Goal: Task Accomplishment & Management: Use online tool/utility

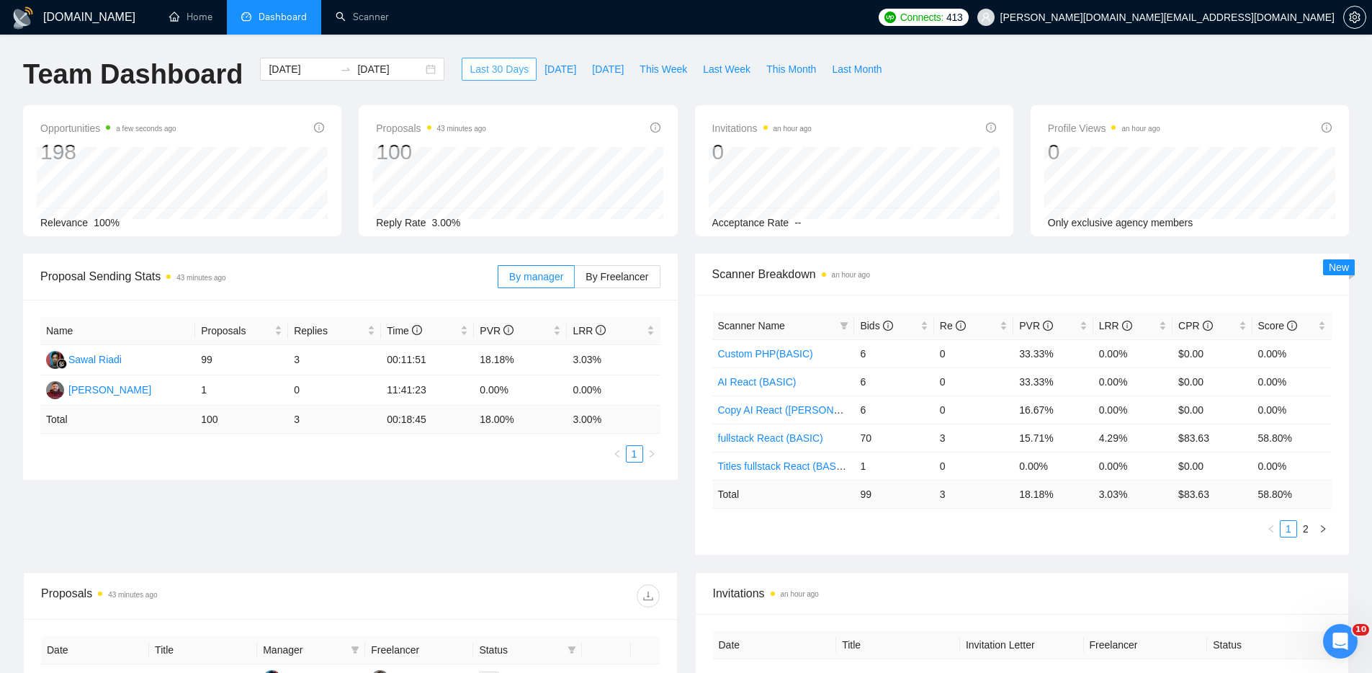
click at [494, 72] on span "Last 30 Days" at bounding box center [499, 69] width 59 height 16
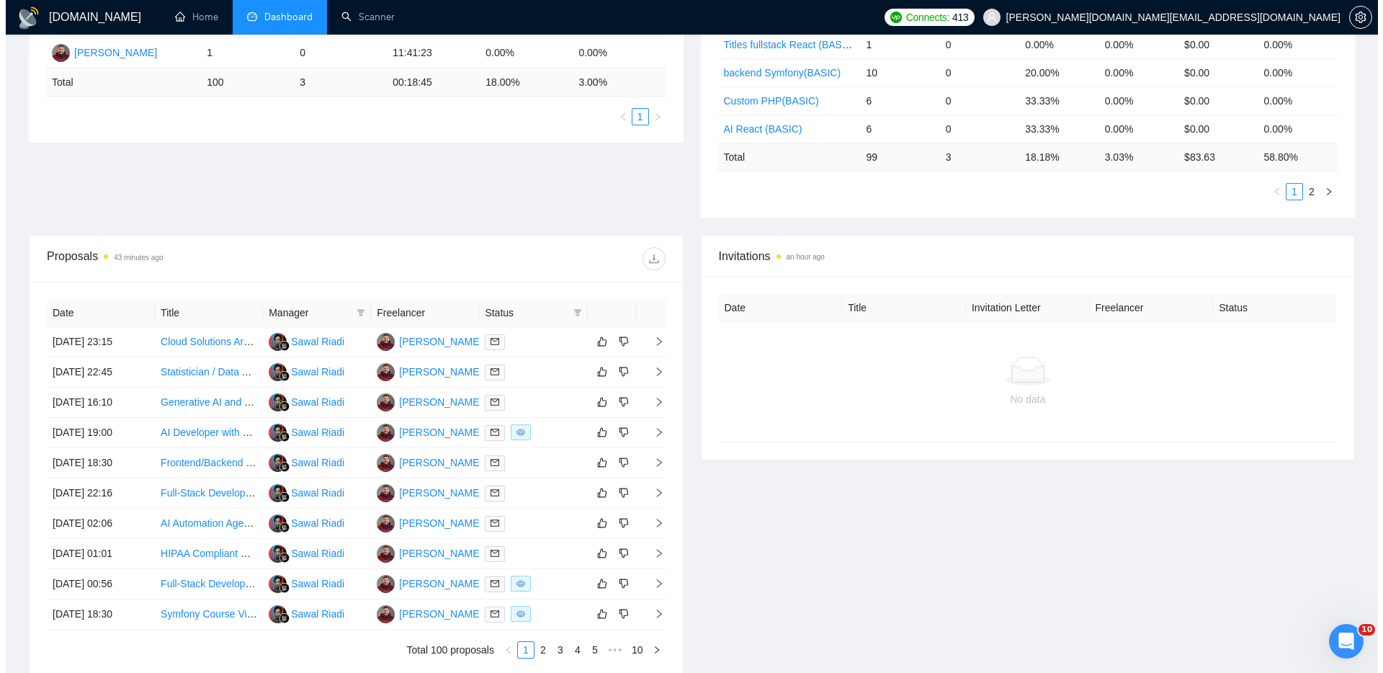
scroll to position [340, 0]
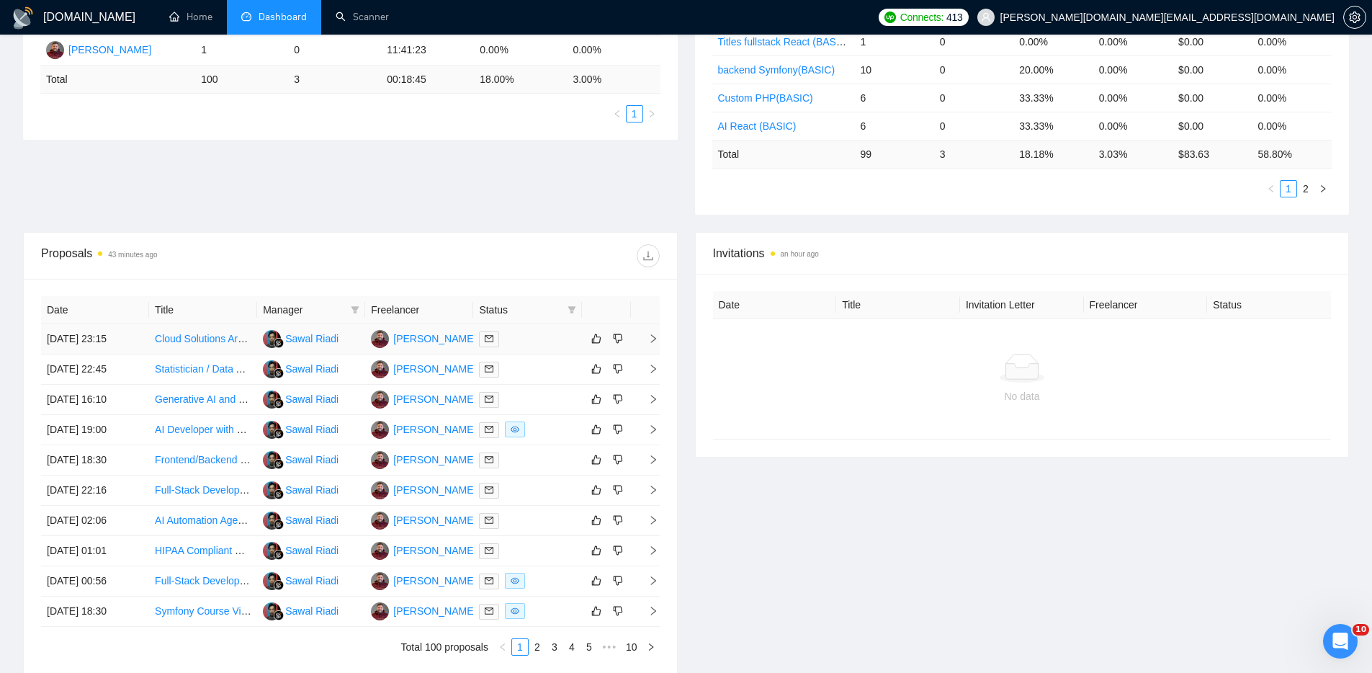
click at [544, 341] on div at bounding box center [527, 339] width 97 height 17
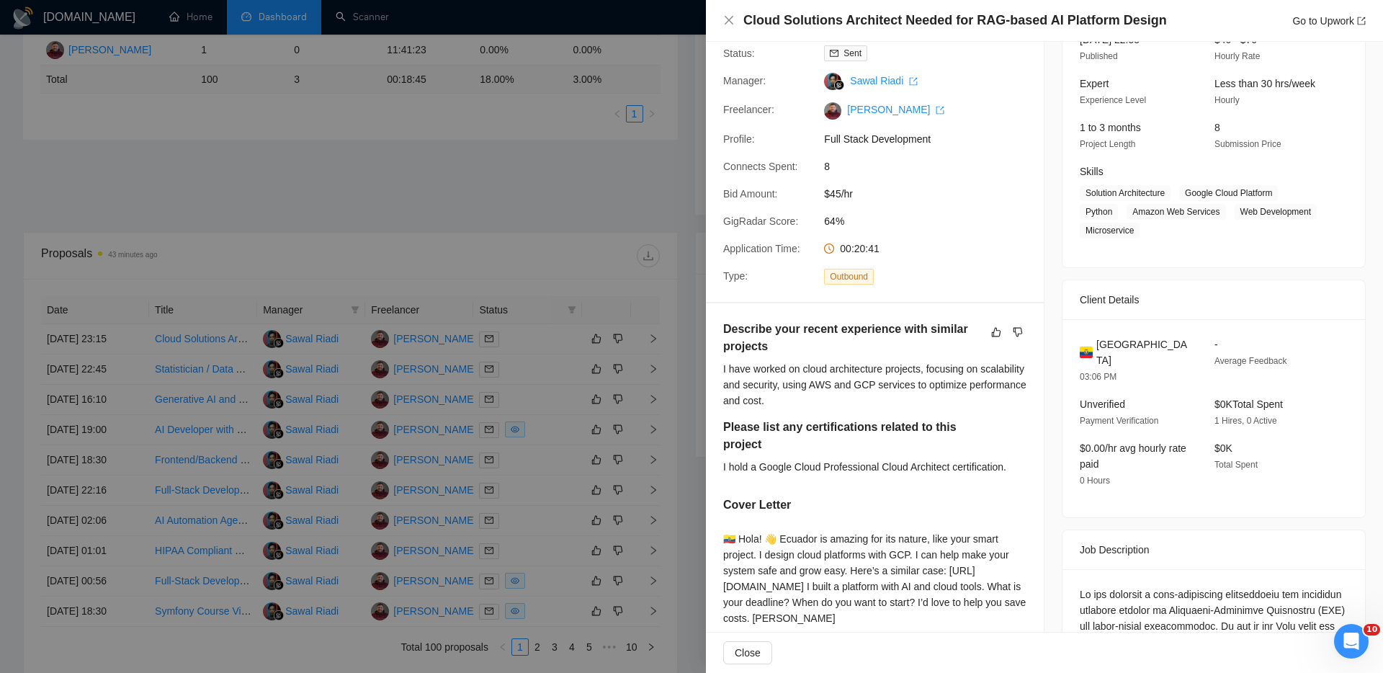
scroll to position [171, 0]
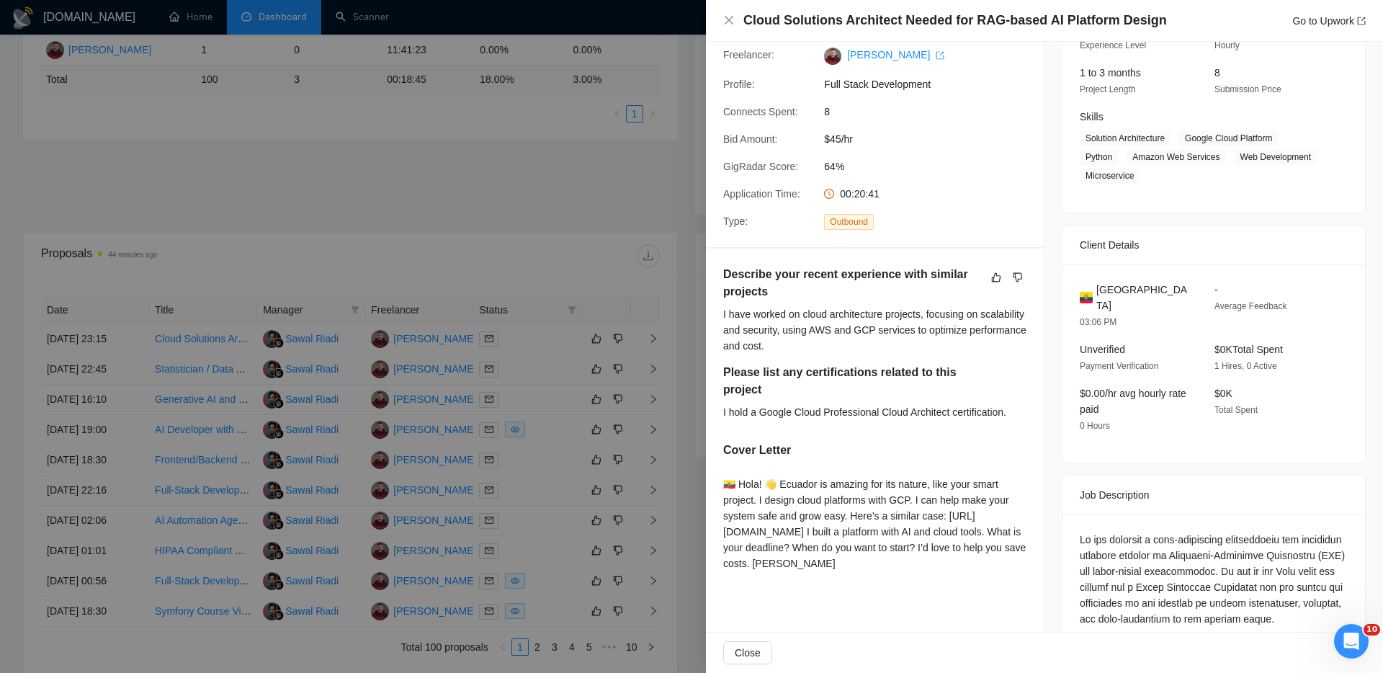
click at [442, 164] on div at bounding box center [691, 336] width 1383 height 673
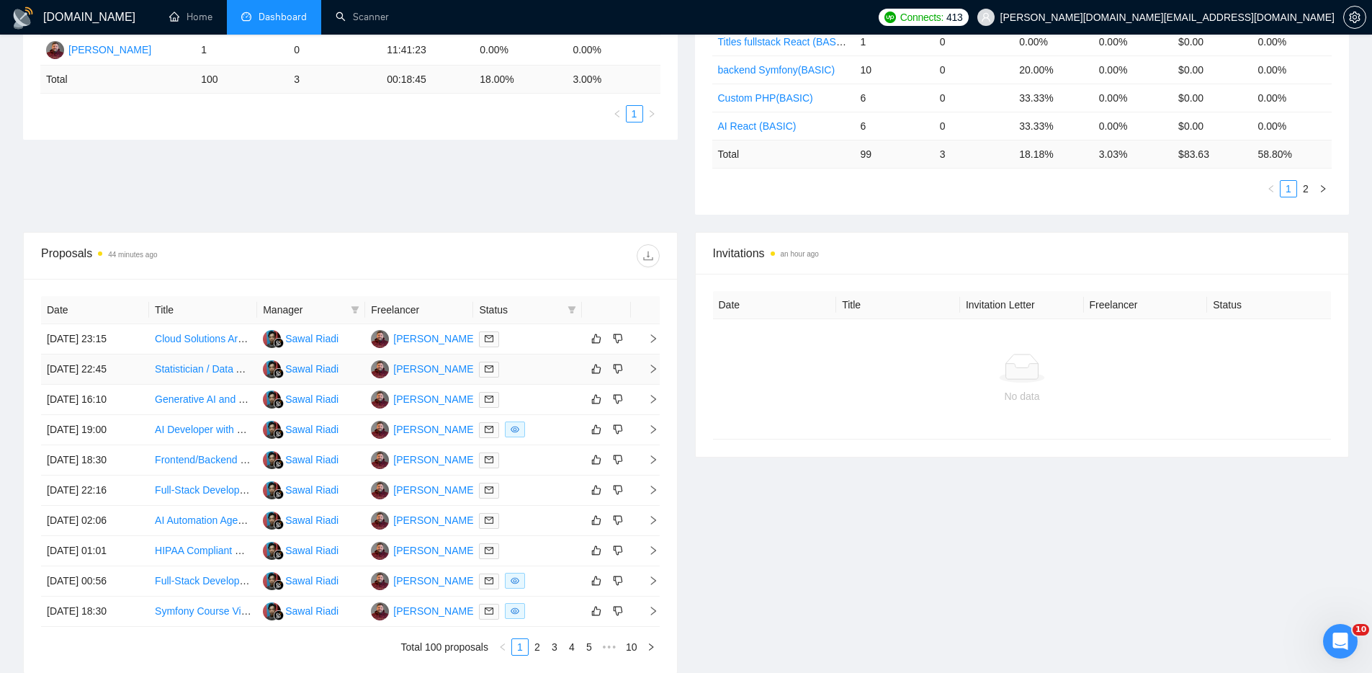
click at [531, 367] on div at bounding box center [527, 369] width 97 height 17
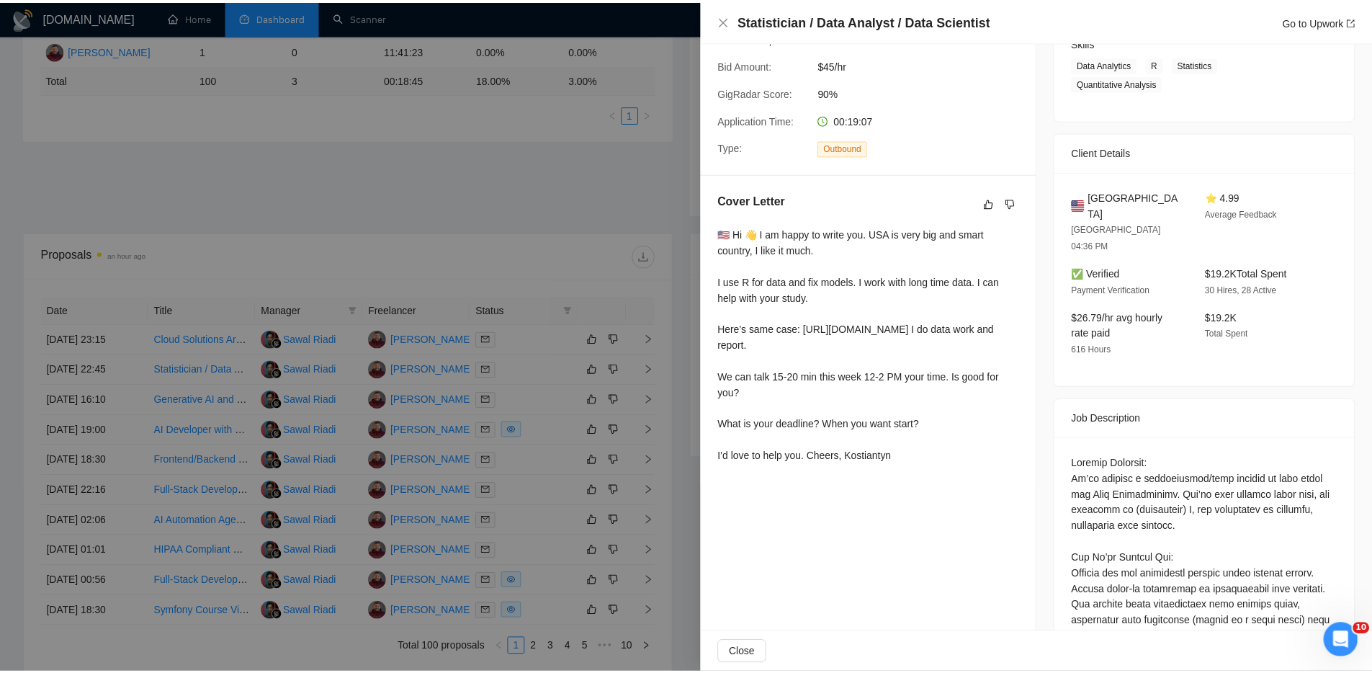
scroll to position [0, 0]
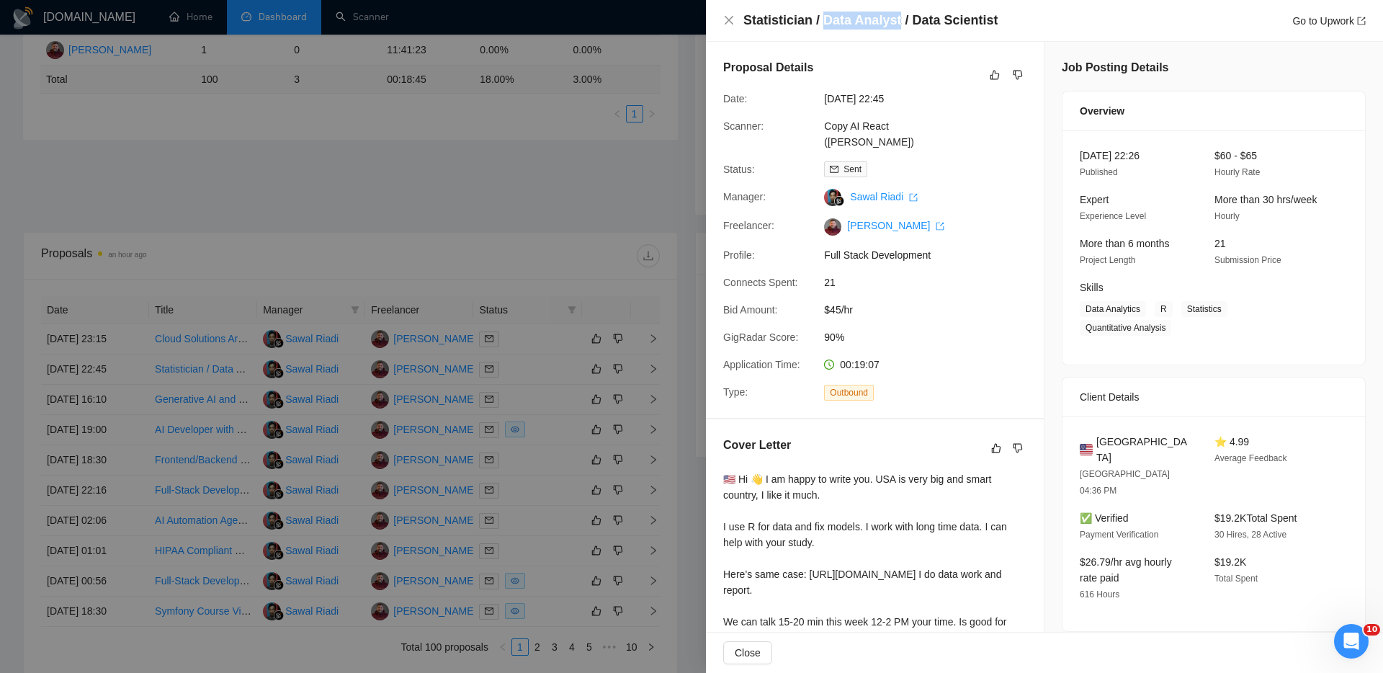
drag, startPoint x: 891, startPoint y: 19, endPoint x: 820, endPoint y: 18, distance: 70.6
click at [820, 18] on h4 "Statistician / Data Analyst / Data Scientist" at bounding box center [870, 21] width 254 height 18
copy h4 "Data Analyst"
click at [228, 194] on div at bounding box center [691, 336] width 1383 height 673
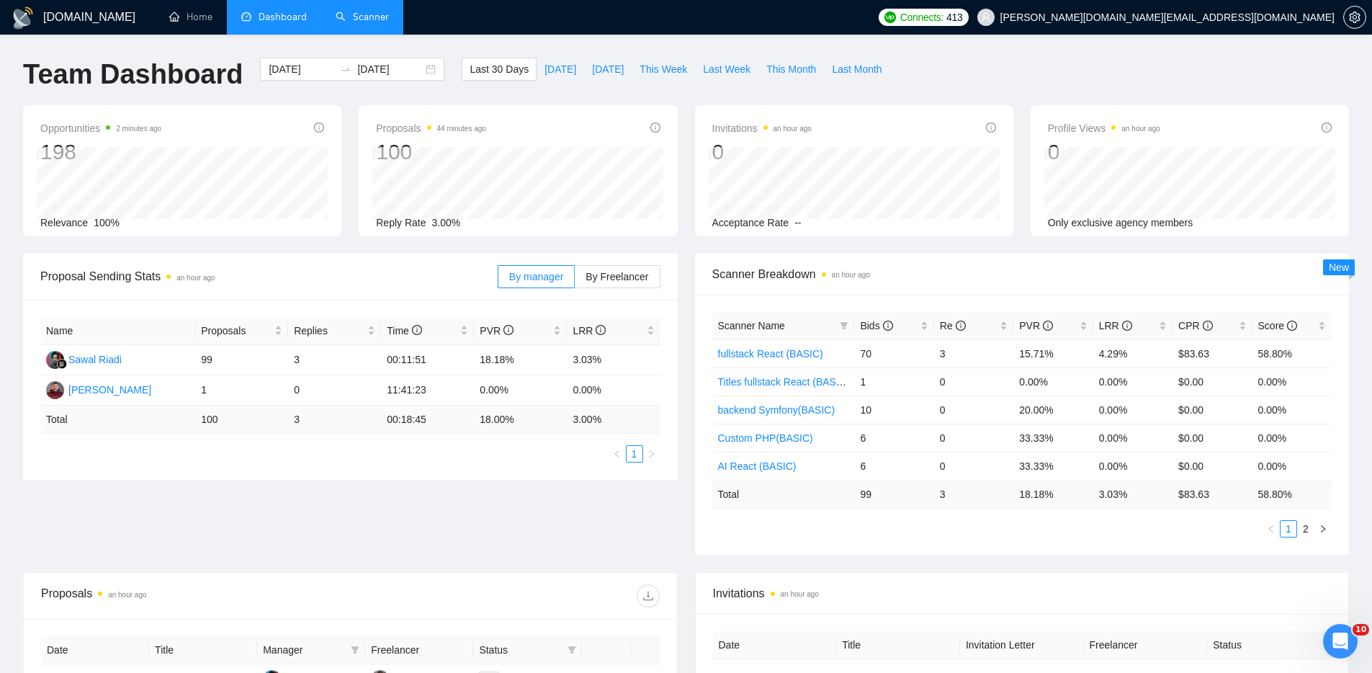
click at [373, 20] on link "Scanner" at bounding box center [362, 17] width 53 height 12
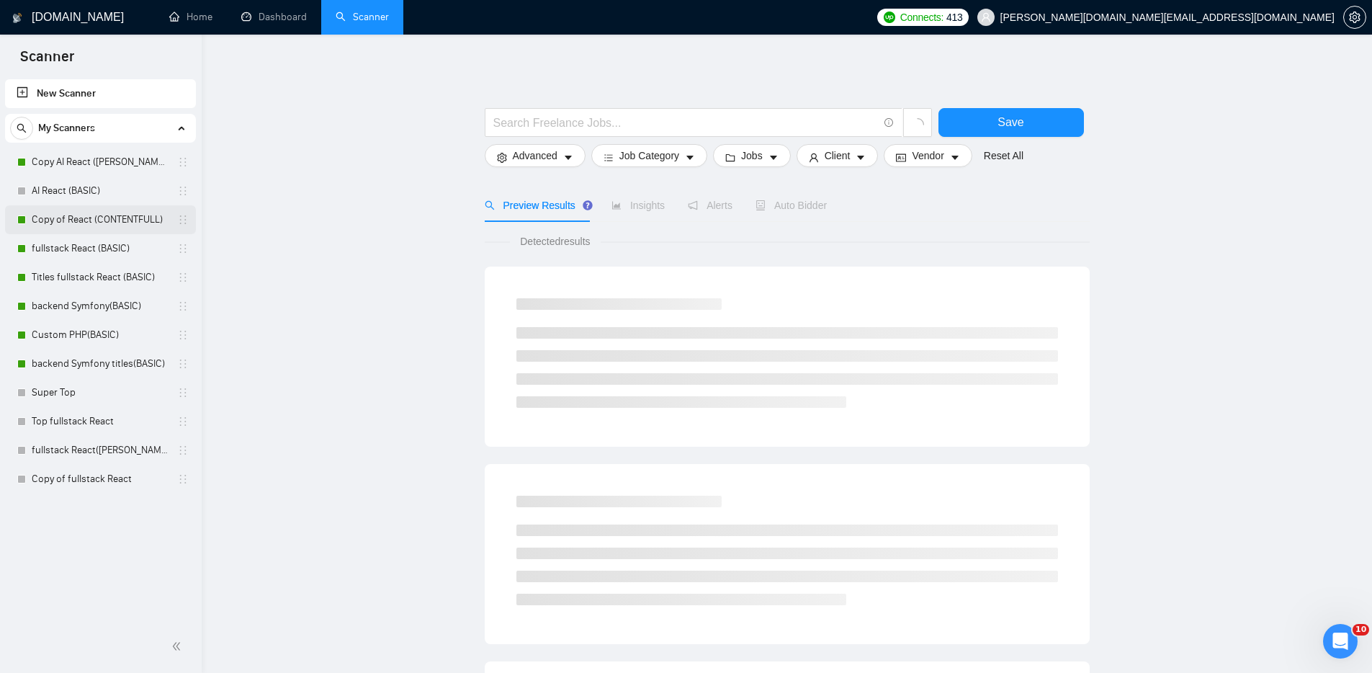
click at [88, 219] on link "Copy of React (CONTENTFULL)" at bounding box center [100, 219] width 137 height 29
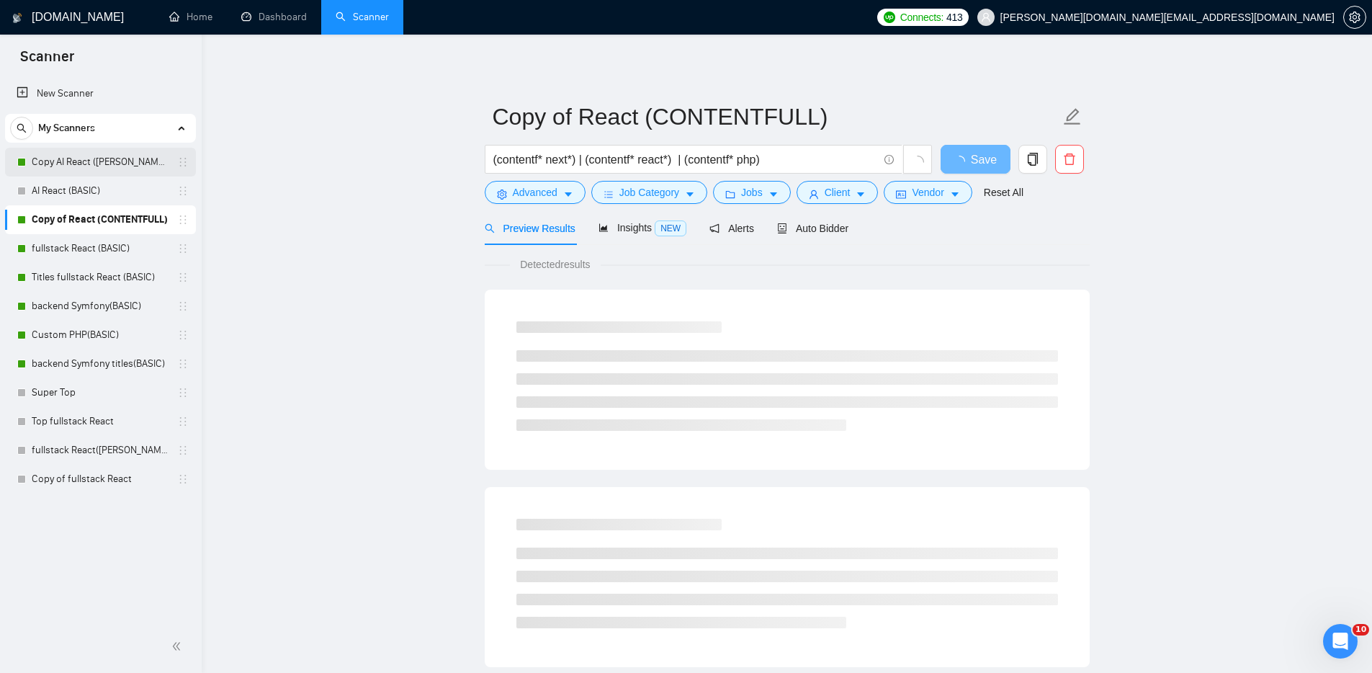
click at [107, 156] on link "Copy AI React ([PERSON_NAME])" at bounding box center [100, 162] width 137 height 29
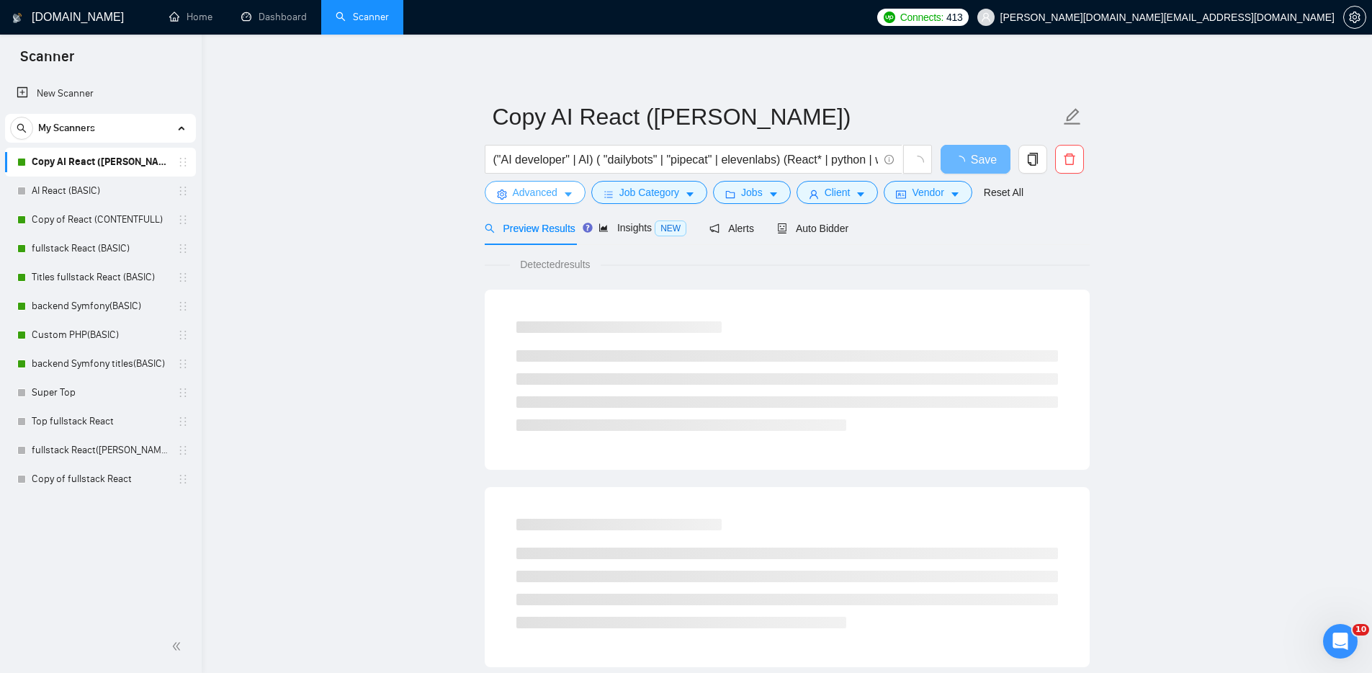
click at [534, 189] on span "Advanced" at bounding box center [535, 192] width 45 height 16
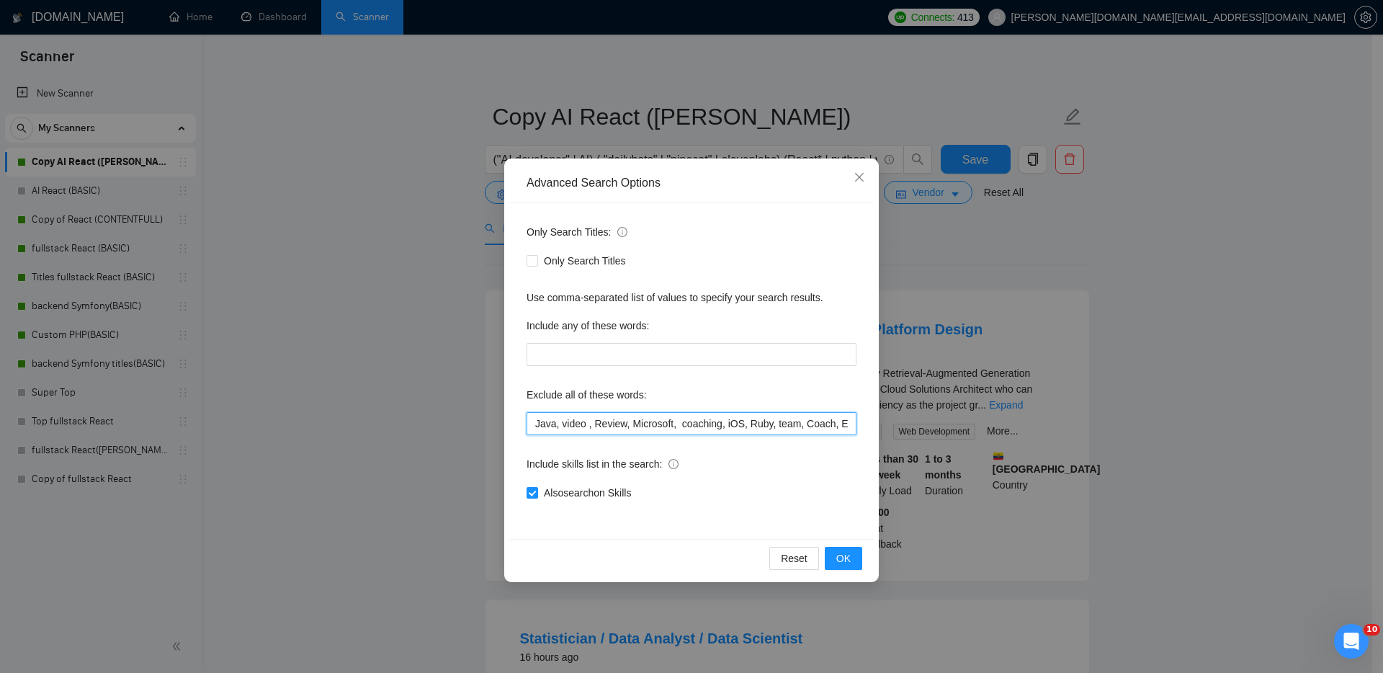
click at [537, 421] on input "Java, video , Review, Microsoft, coaching, iOS, Ruby, team, Coach, Emergency, u…" at bounding box center [692, 423] width 330 height 23
paste input "Data Analyst"
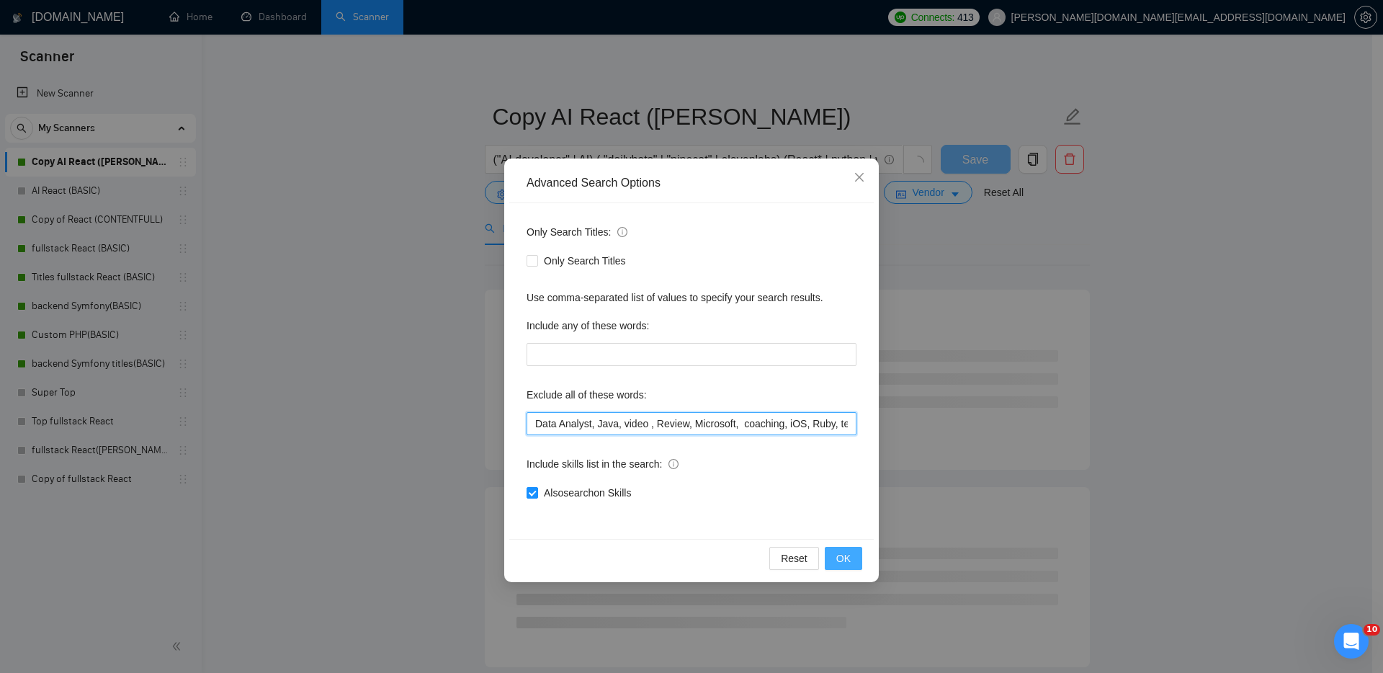
type input "Data Analyst, Java, video , Review, Microsoft, coaching, iOS, Ruby, team, Coach…"
click at [846, 557] on span "OK" at bounding box center [843, 558] width 14 height 16
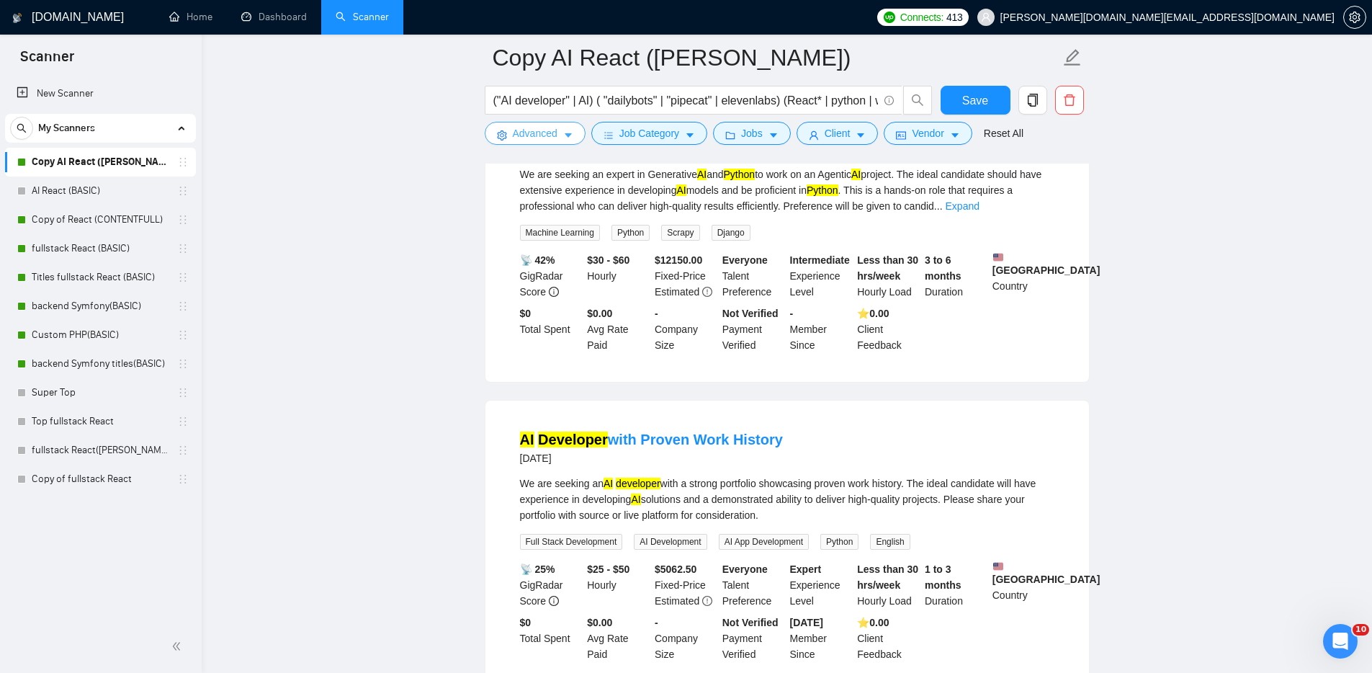
scroll to position [1133, 0]
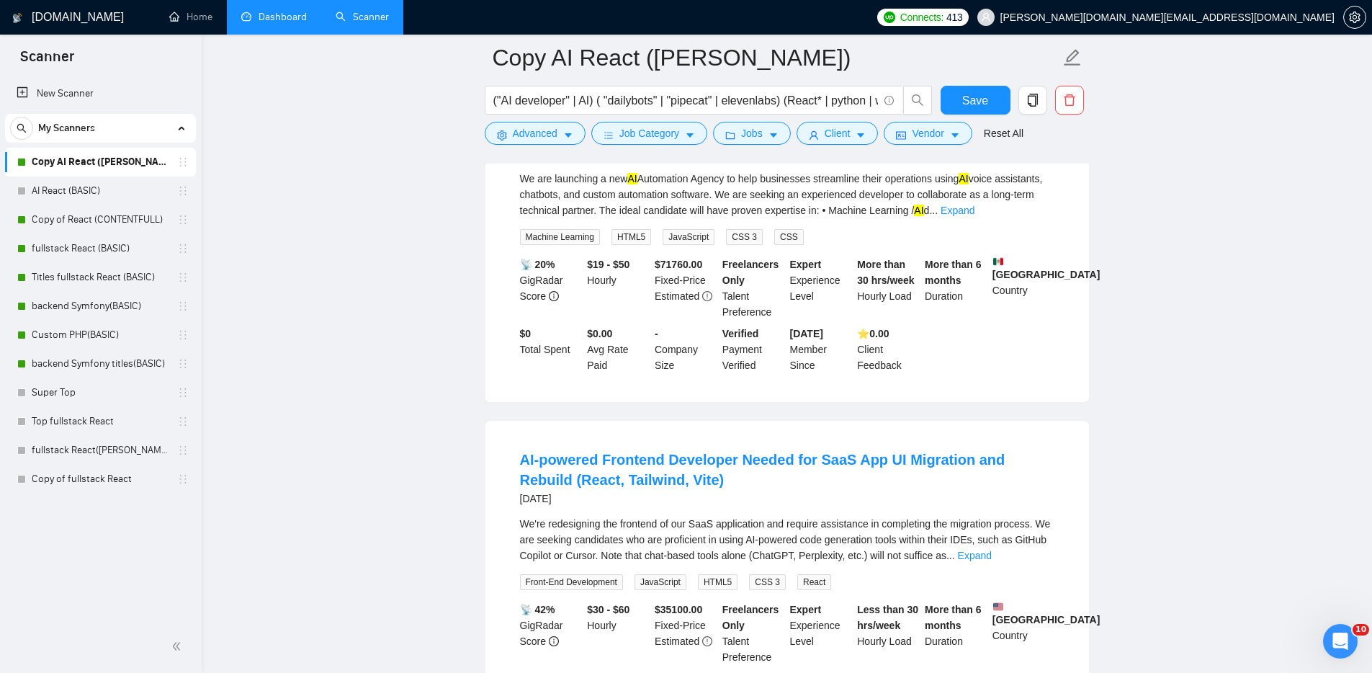
click at [272, 12] on link "Dashboard" at bounding box center [274, 17] width 66 height 12
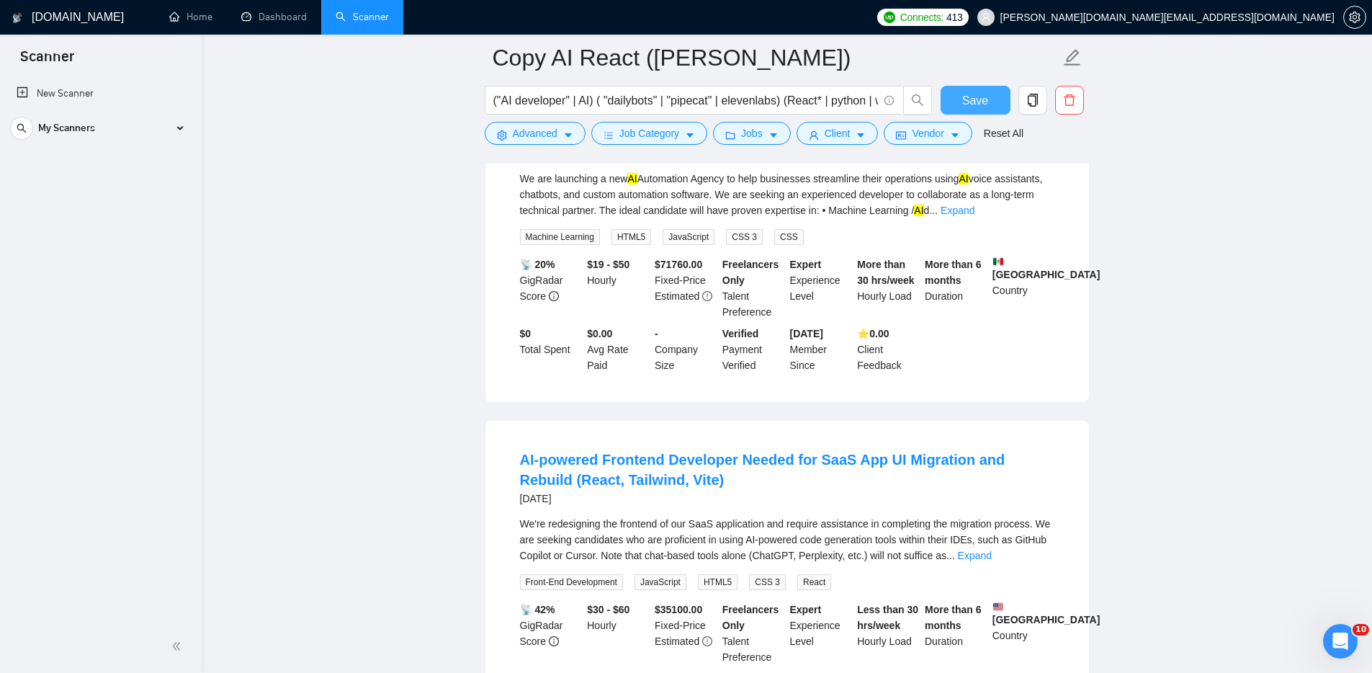
click at [995, 99] on button "Save" at bounding box center [976, 100] width 70 height 29
click at [287, 20] on link "Dashboard" at bounding box center [274, 17] width 66 height 12
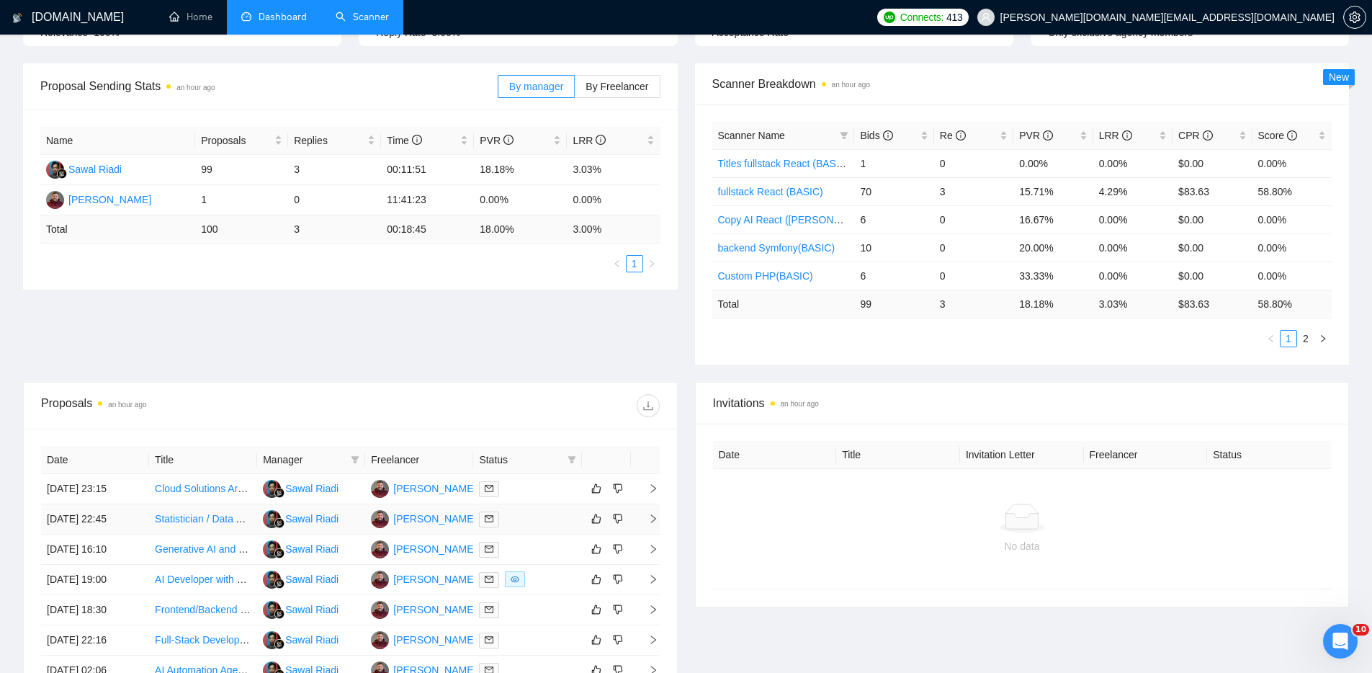
click at [536, 518] on div at bounding box center [527, 519] width 97 height 17
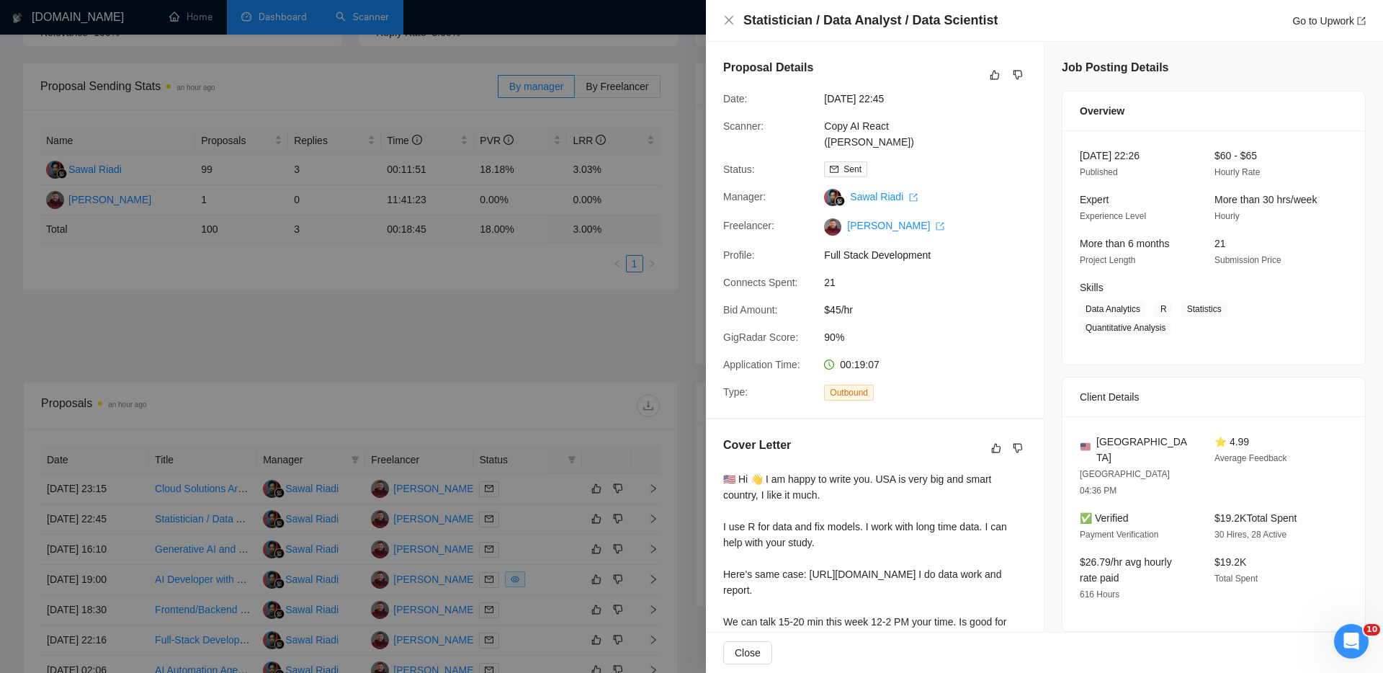
click at [537, 547] on div at bounding box center [691, 336] width 1383 height 673
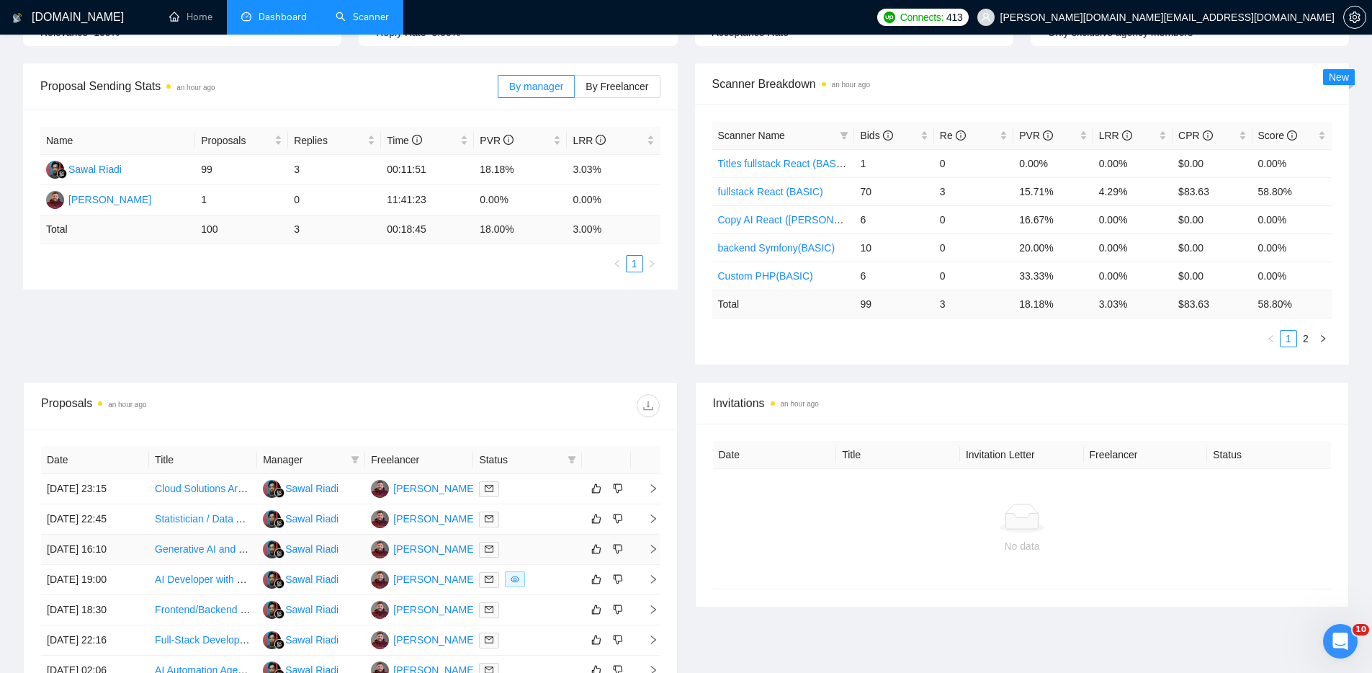
click at [534, 547] on div at bounding box center [527, 549] width 97 height 17
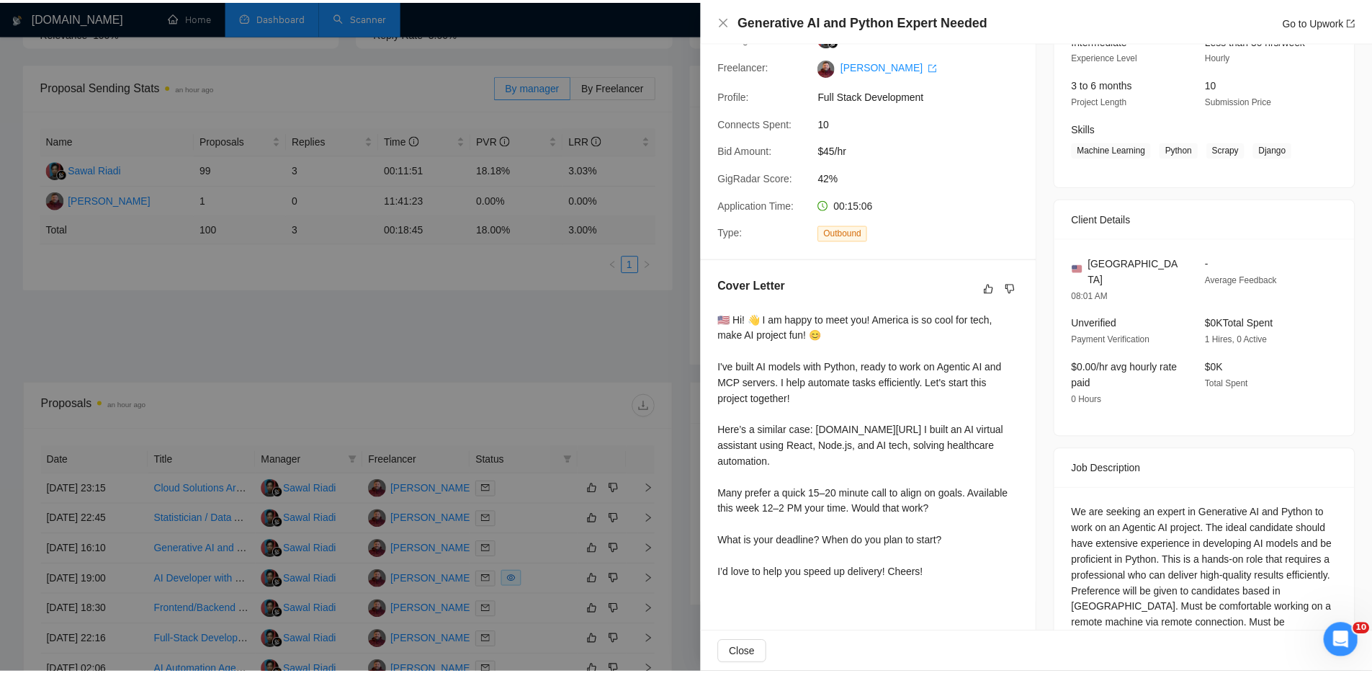
scroll to position [201, 0]
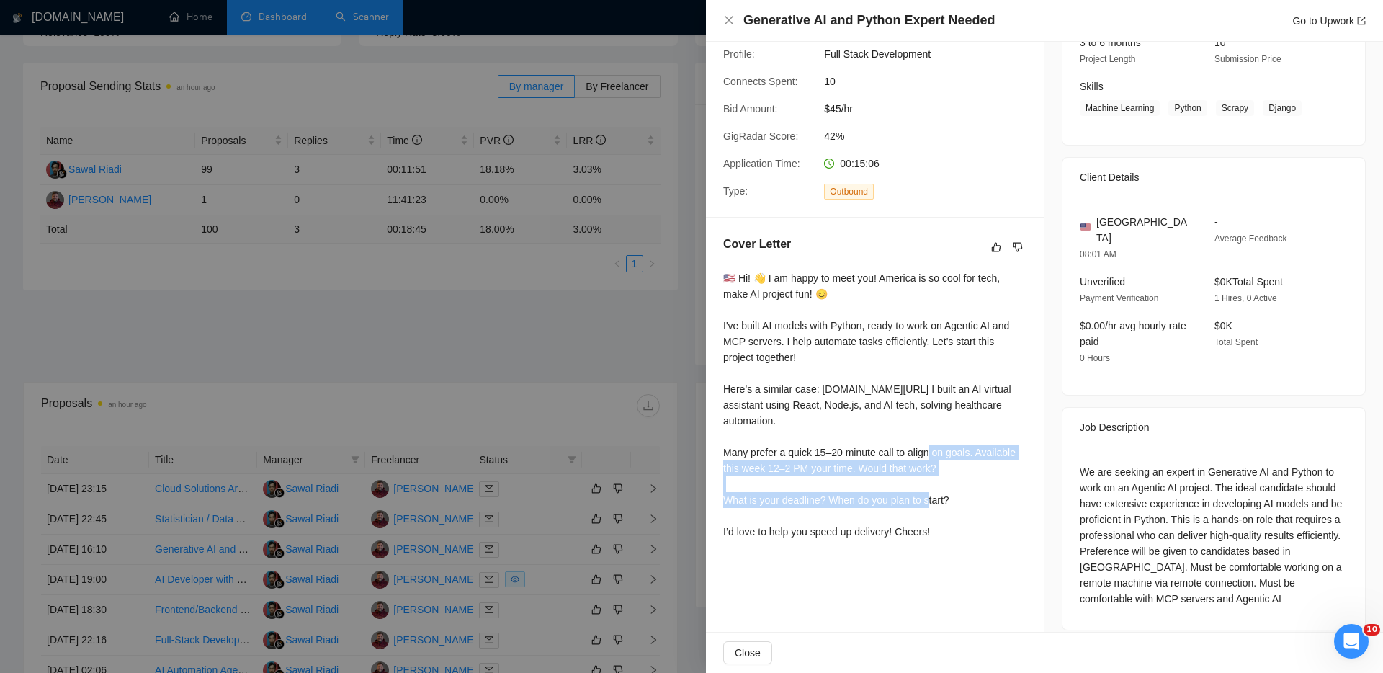
drag, startPoint x: 990, startPoint y: 484, endPoint x: 720, endPoint y: 470, distance: 270.5
click at [720, 470] on div "Cover Letter 🇺🇸 Hi! 👋 I am happy to meet you! America is so cool for tech, make…" at bounding box center [875, 390] width 338 height 344
copy div "prefer a quick 15–20 minute call to align on goals. Available this week 12–2 PM…"
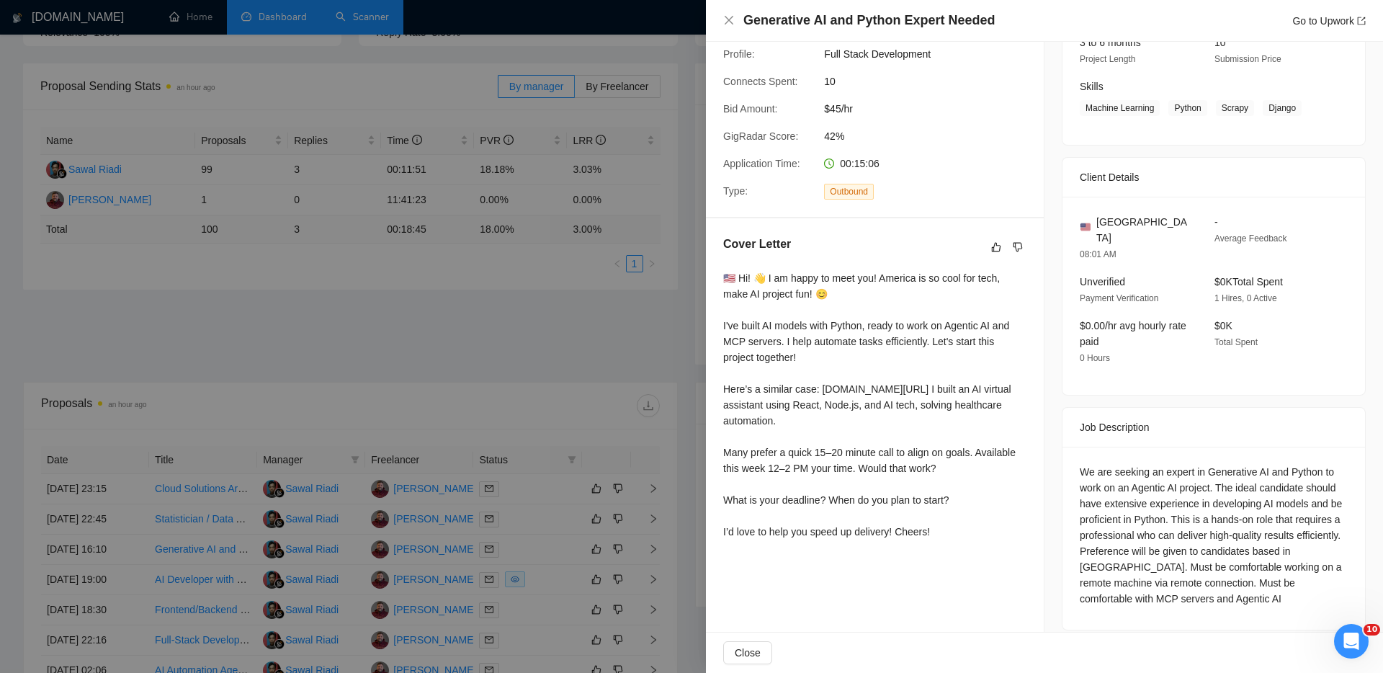
click at [345, 74] on div at bounding box center [691, 336] width 1383 height 673
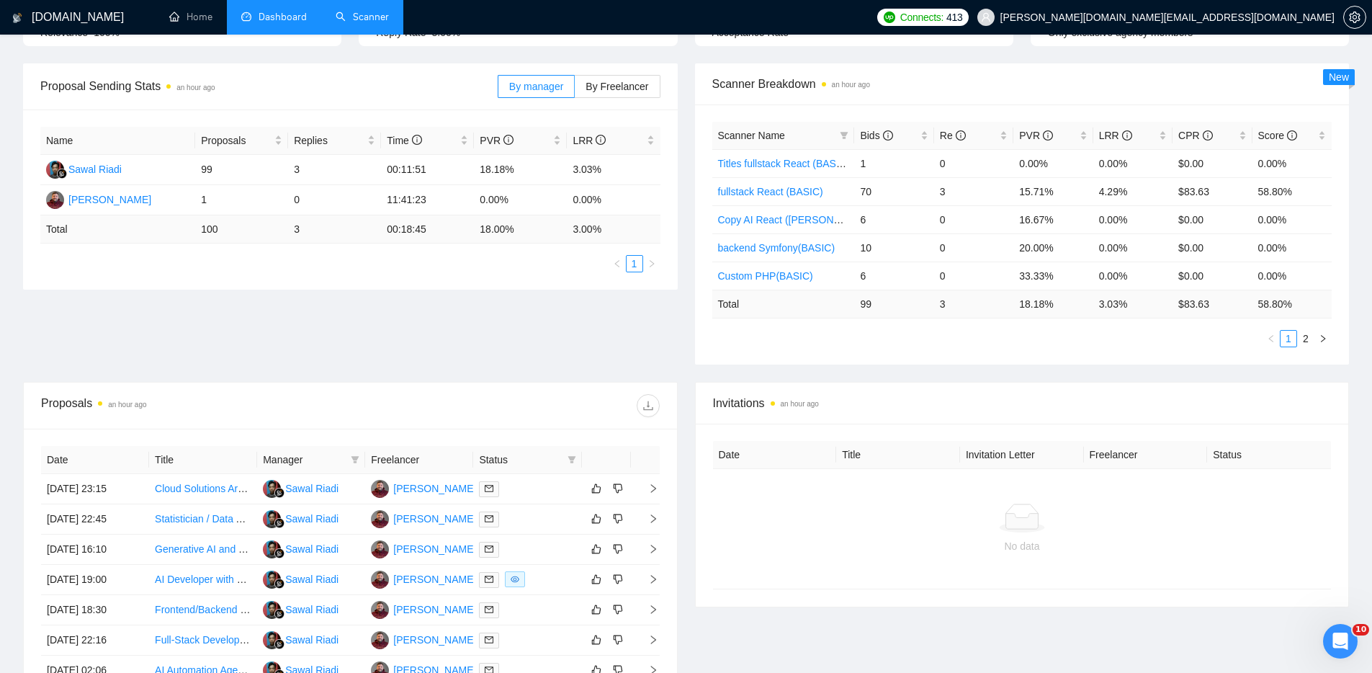
click at [351, 19] on link "Scanner" at bounding box center [362, 17] width 53 height 12
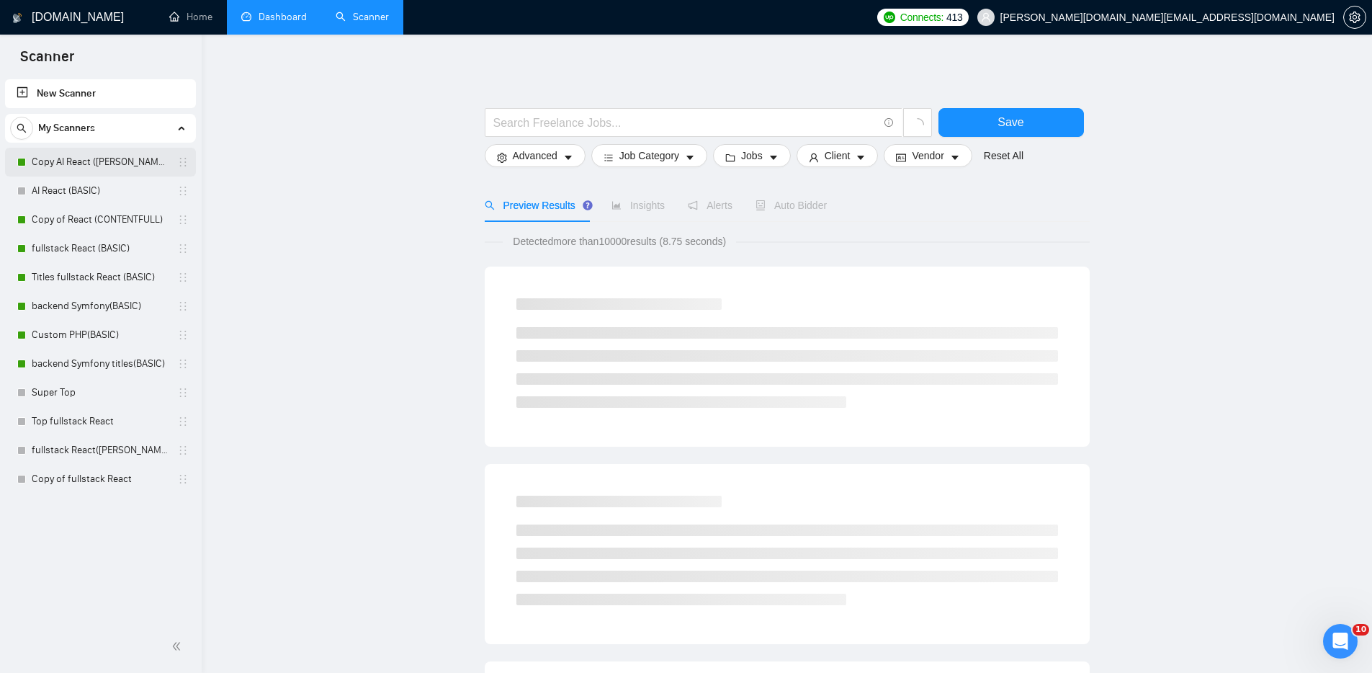
click at [117, 164] on link "Copy AI React ([PERSON_NAME])" at bounding box center [100, 162] width 137 height 29
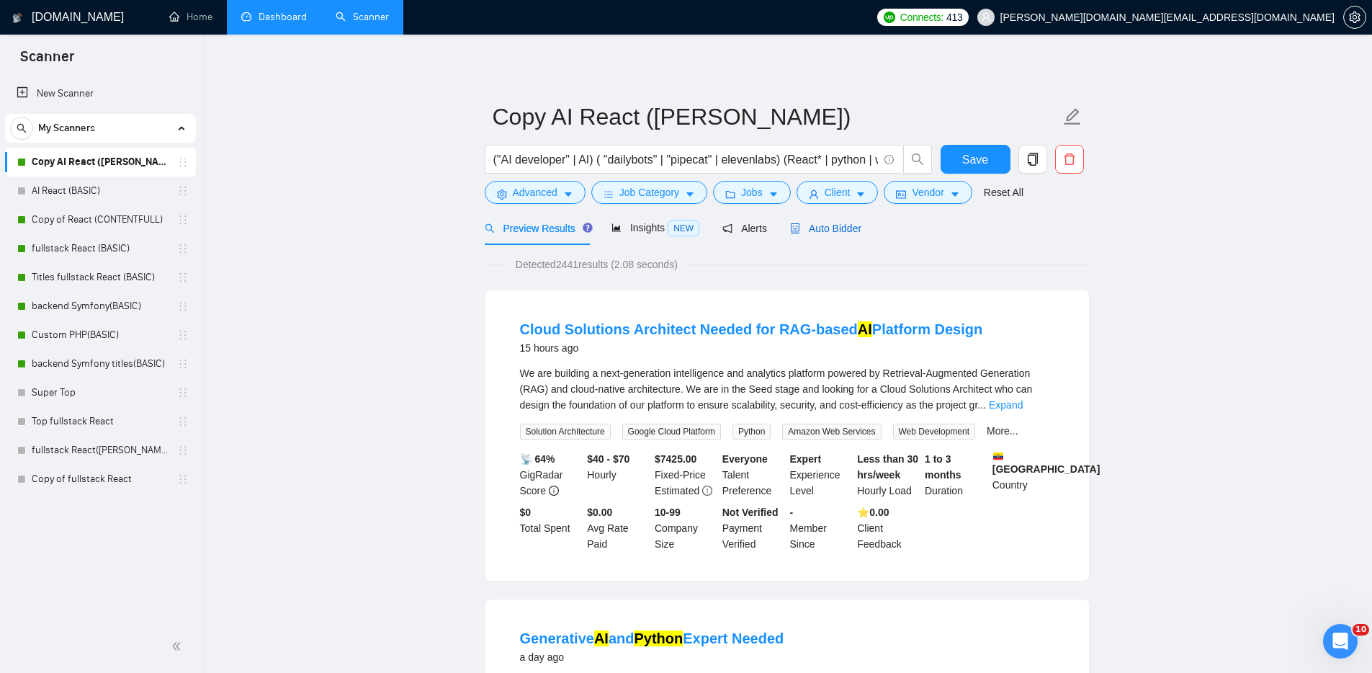
drag, startPoint x: 854, startPoint y: 229, endPoint x: 857, endPoint y: 236, distance: 8.1
click at [854, 229] on span "Auto Bidder" at bounding box center [825, 229] width 71 height 12
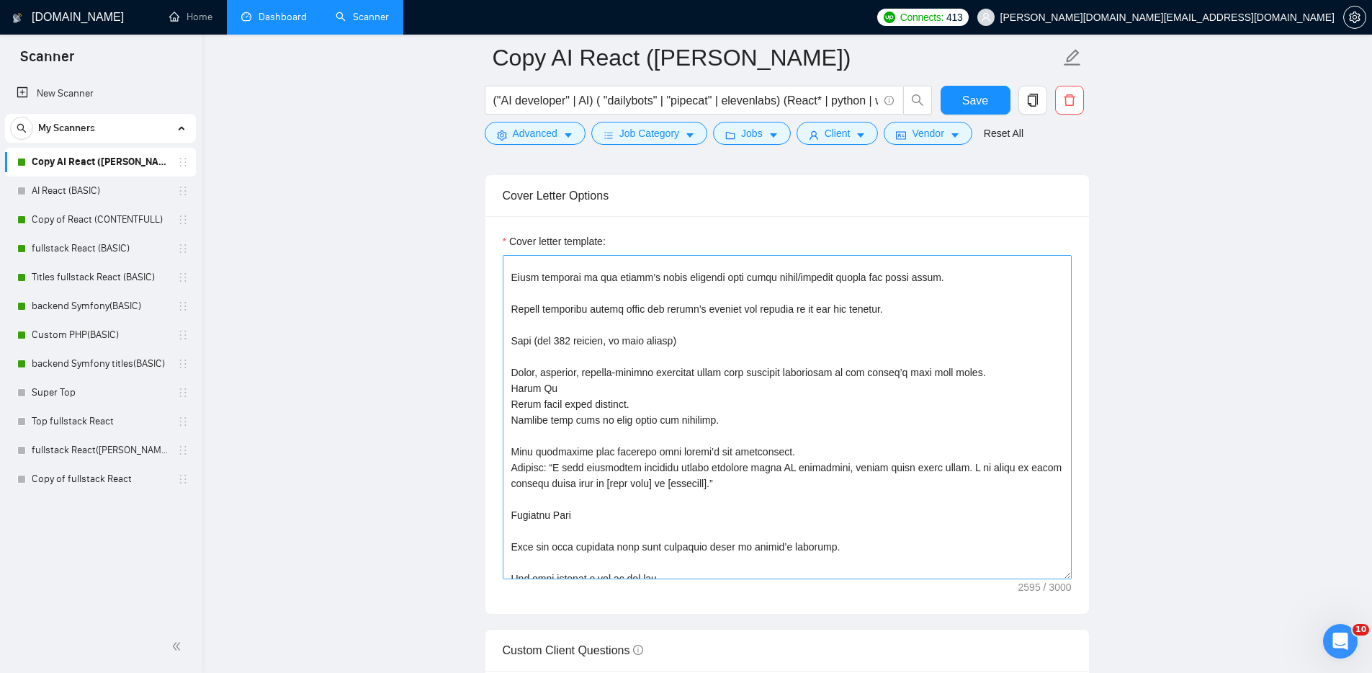
scroll to position [427, 0]
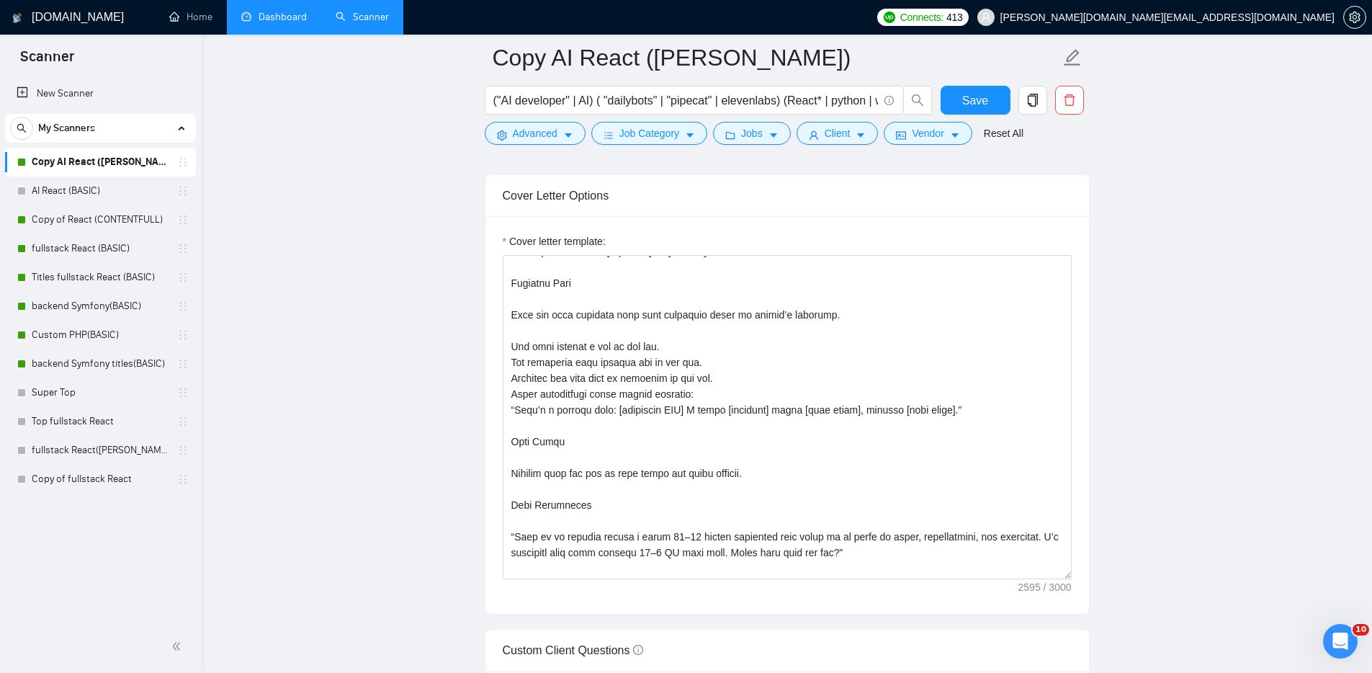
click at [1209, 201] on main "Copy AI React ([PERSON_NAME]) ("AI developer" | AI) ( "dailybots" | "pipecat" |…" at bounding box center [787, 510] width 1124 height 3975
click at [269, 16] on link "Dashboard" at bounding box center [274, 17] width 66 height 12
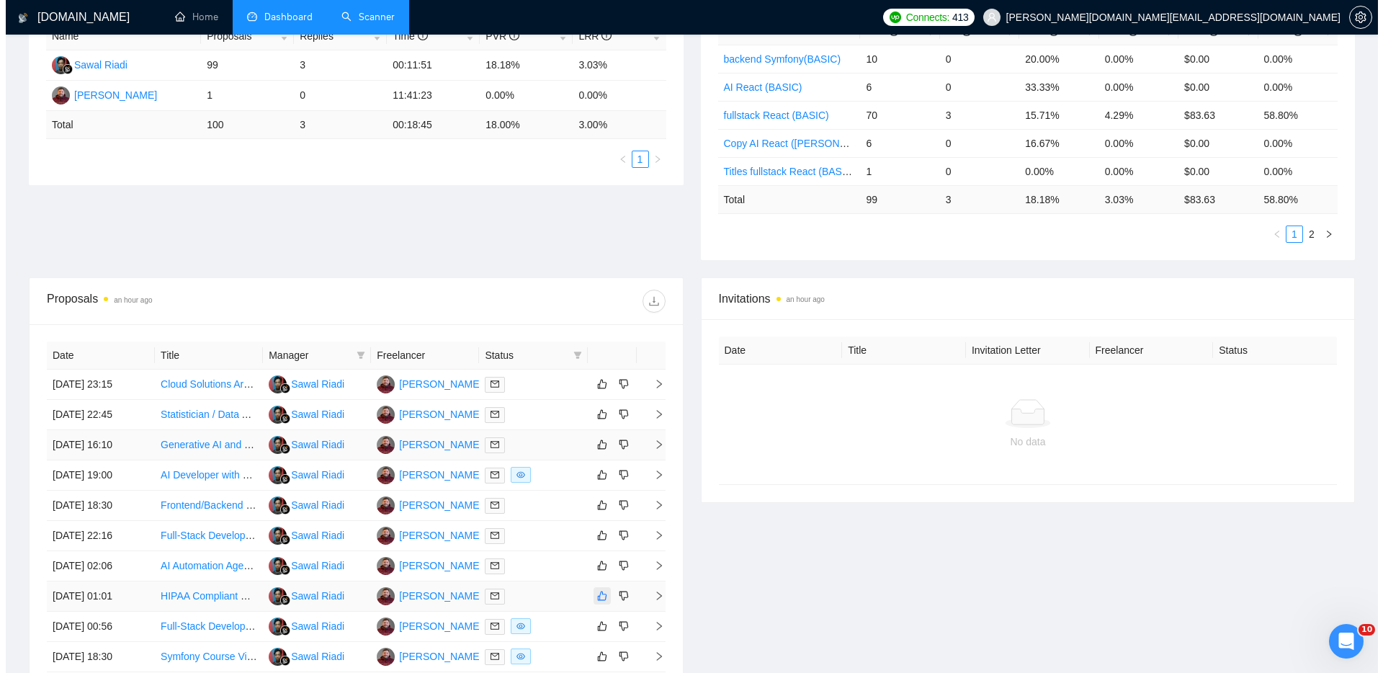
scroll to position [357, 0]
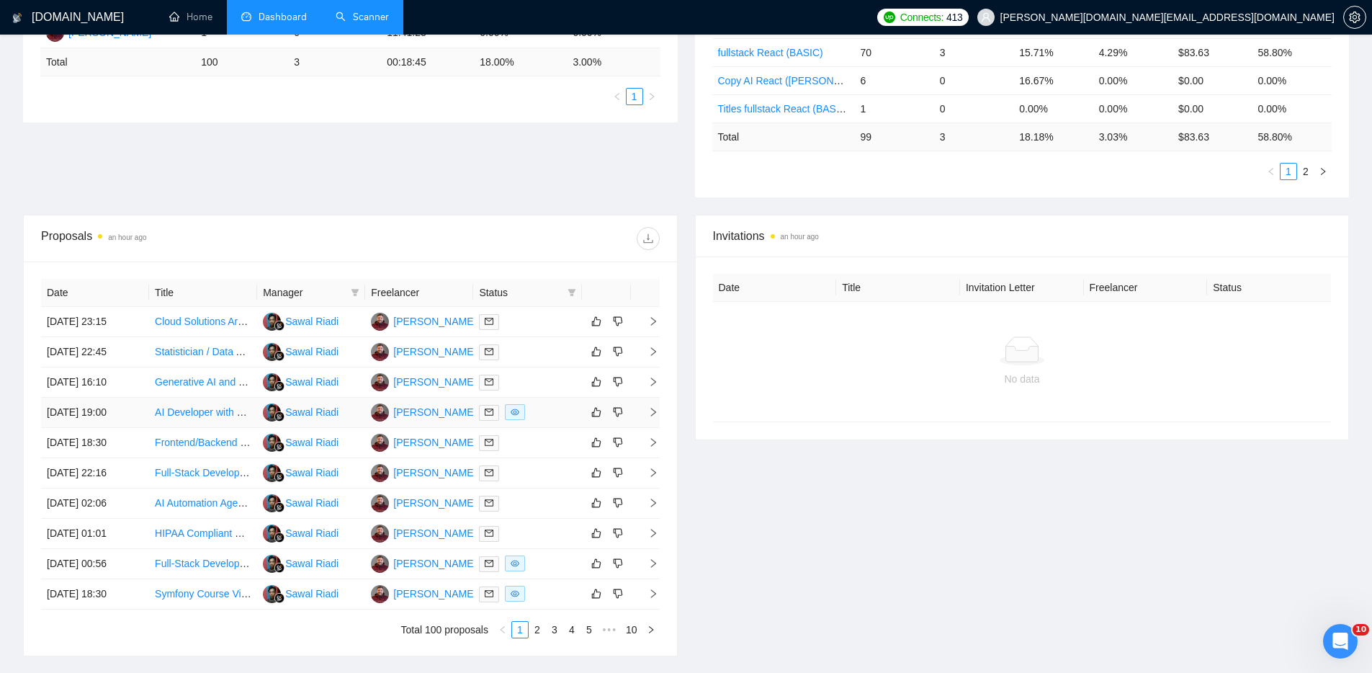
click at [557, 408] on div at bounding box center [527, 412] width 97 height 17
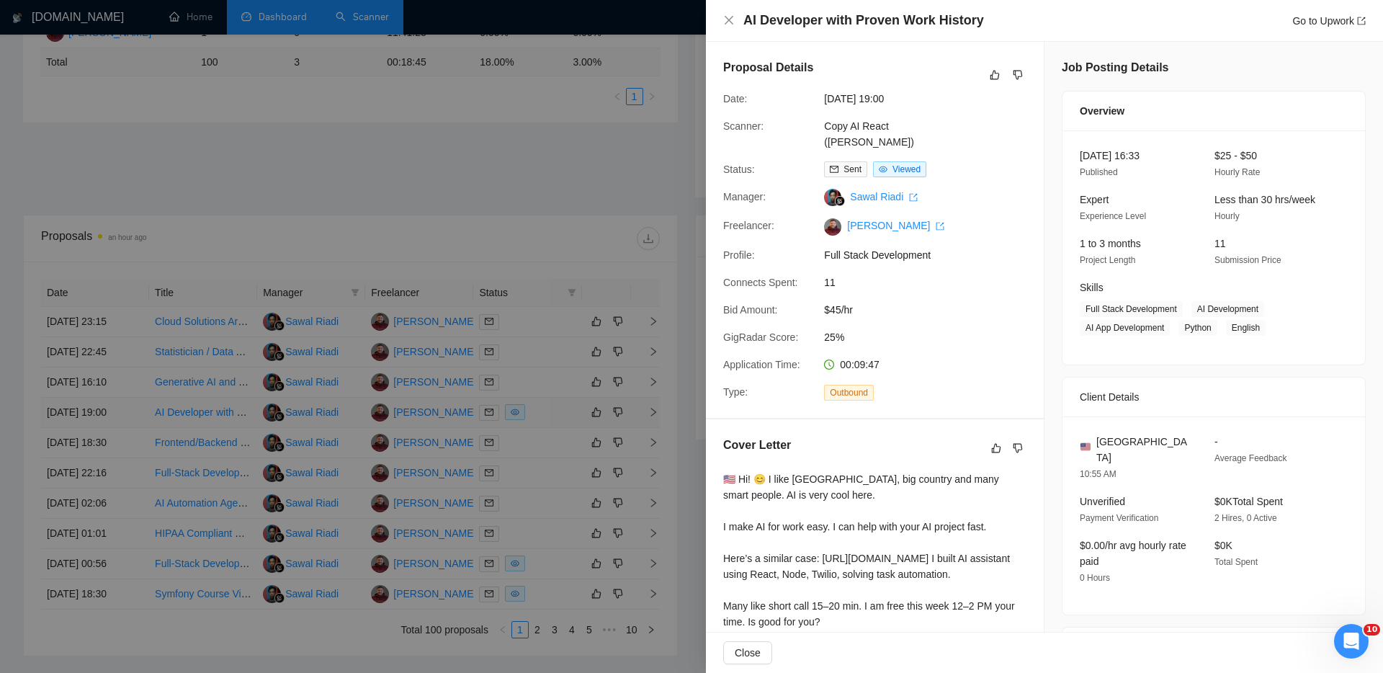
click at [557, 408] on div at bounding box center [691, 336] width 1383 height 673
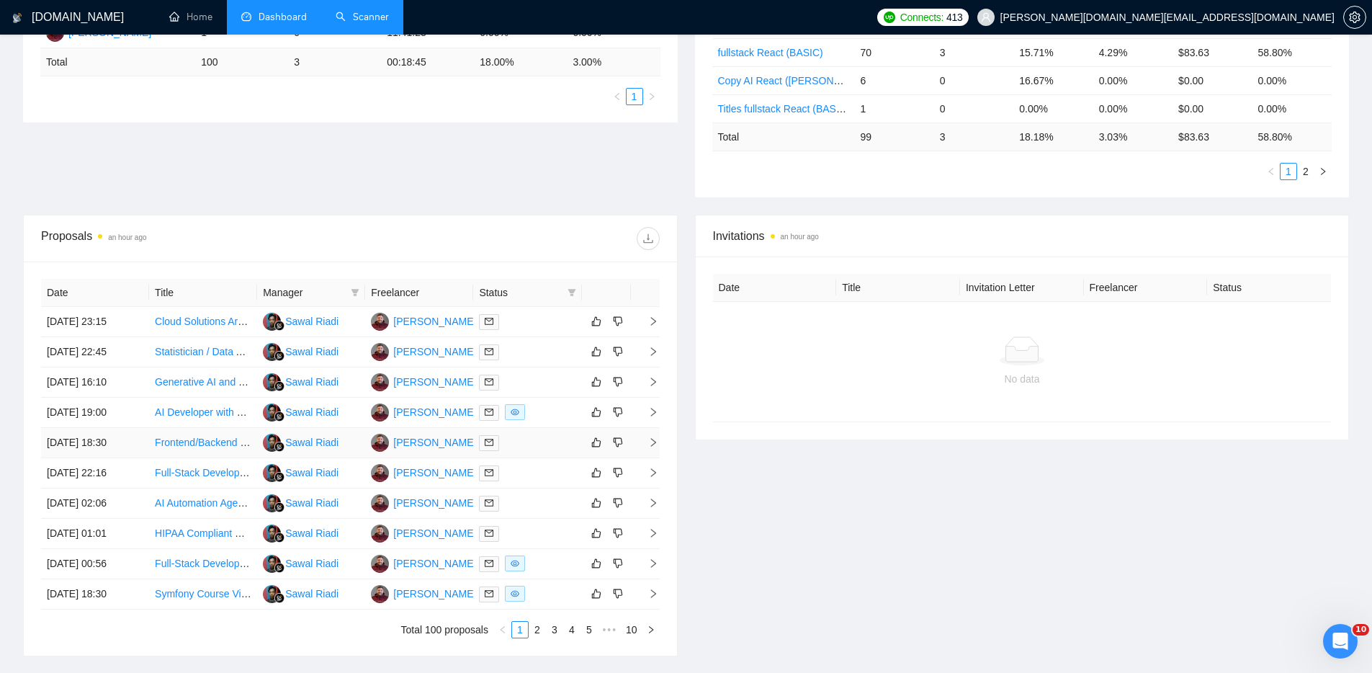
click at [542, 438] on div at bounding box center [527, 442] width 97 height 17
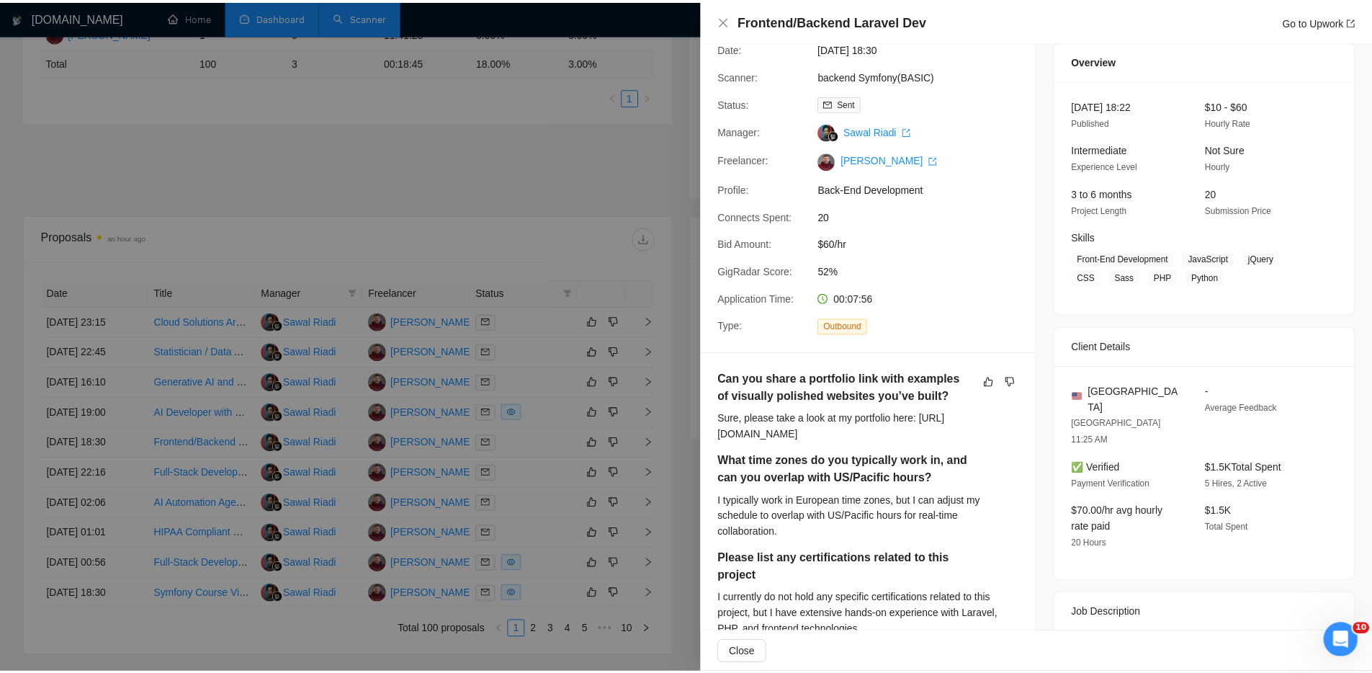
scroll to position [0, 0]
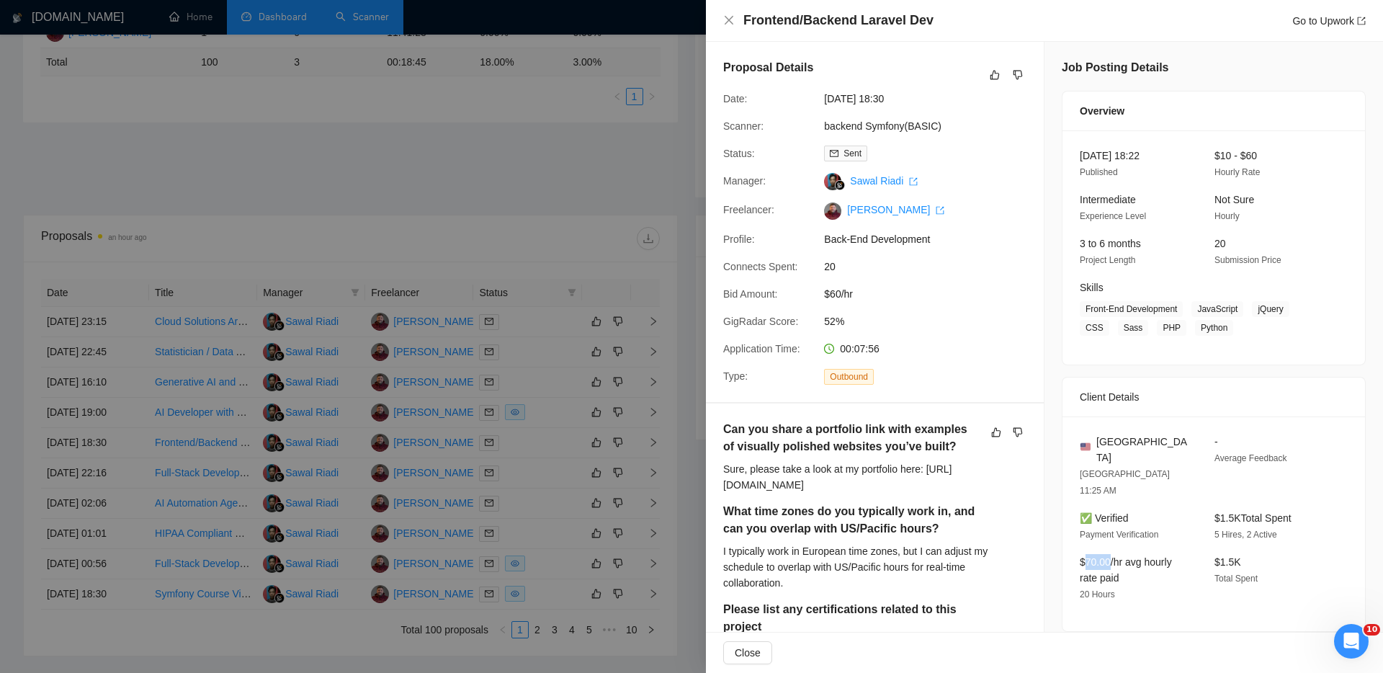
drag, startPoint x: 1080, startPoint y: 527, endPoint x: 1111, endPoint y: 527, distance: 31.0
click at [1111, 556] on span "$70.00/hr avg hourly rate paid" at bounding box center [1126, 569] width 92 height 27
click at [727, 21] on icon "close" at bounding box center [729, 20] width 12 height 12
